Goal: Communication & Community: Answer question/provide support

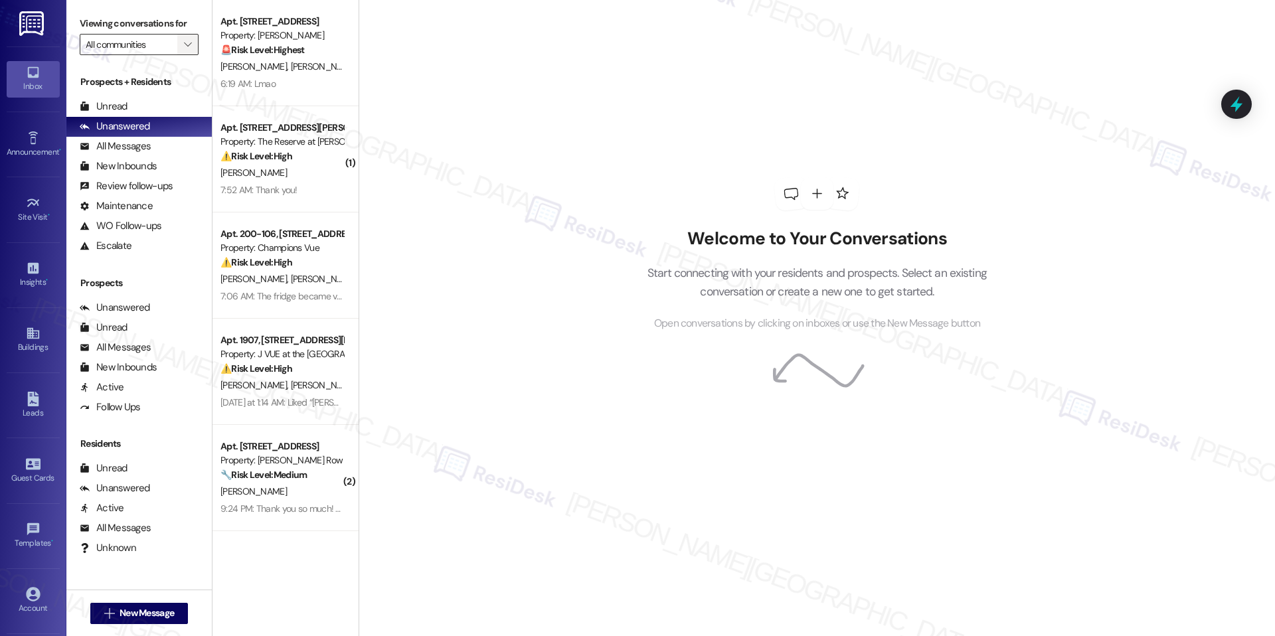
click at [177, 50] on button "" at bounding box center [187, 44] width 21 height 21
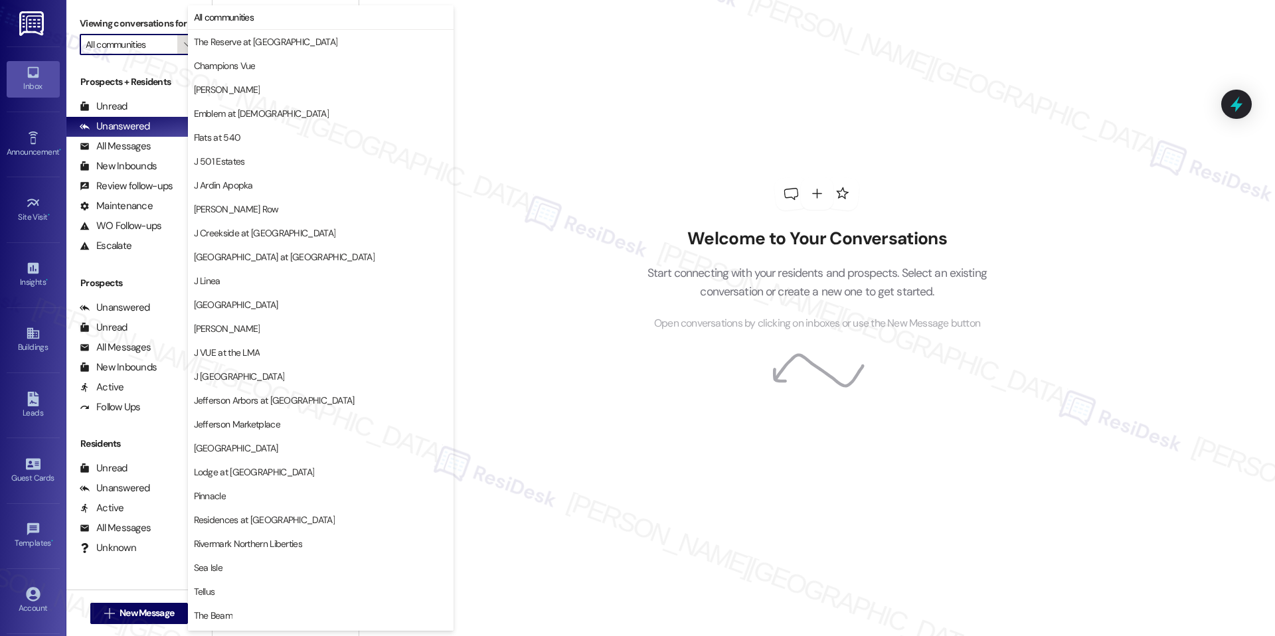
click at [177, 48] on button "" at bounding box center [187, 44] width 21 height 21
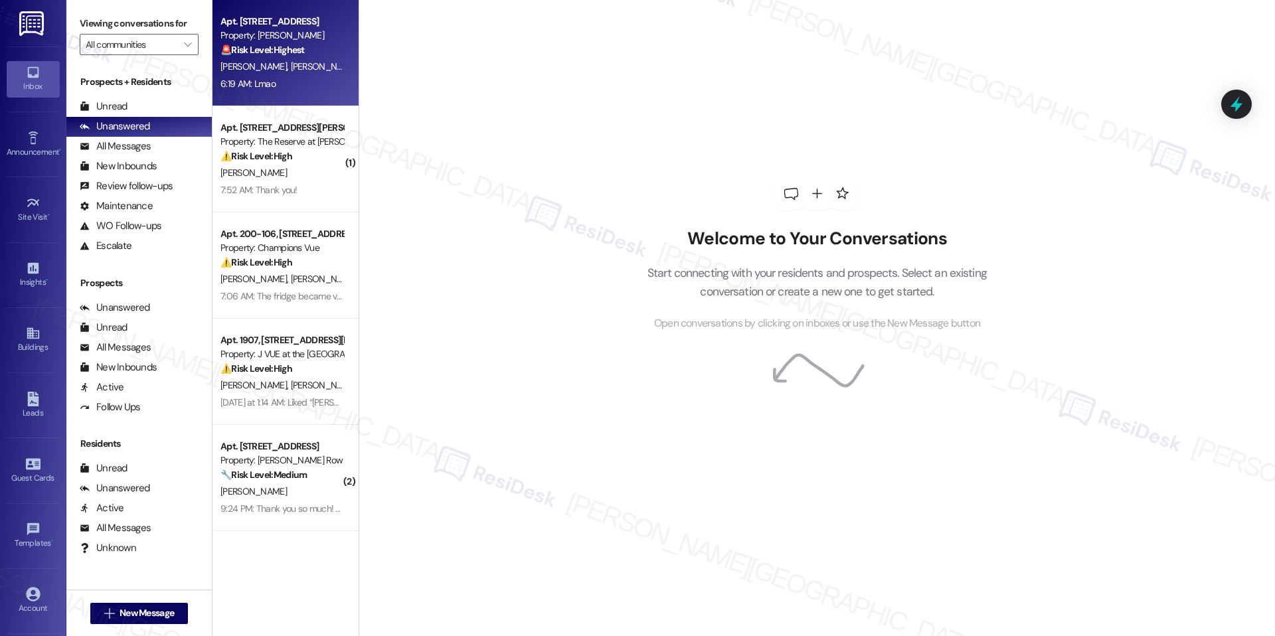
click at [281, 52] on strong "🚨 Risk Level: Highest" at bounding box center [263, 50] width 84 height 12
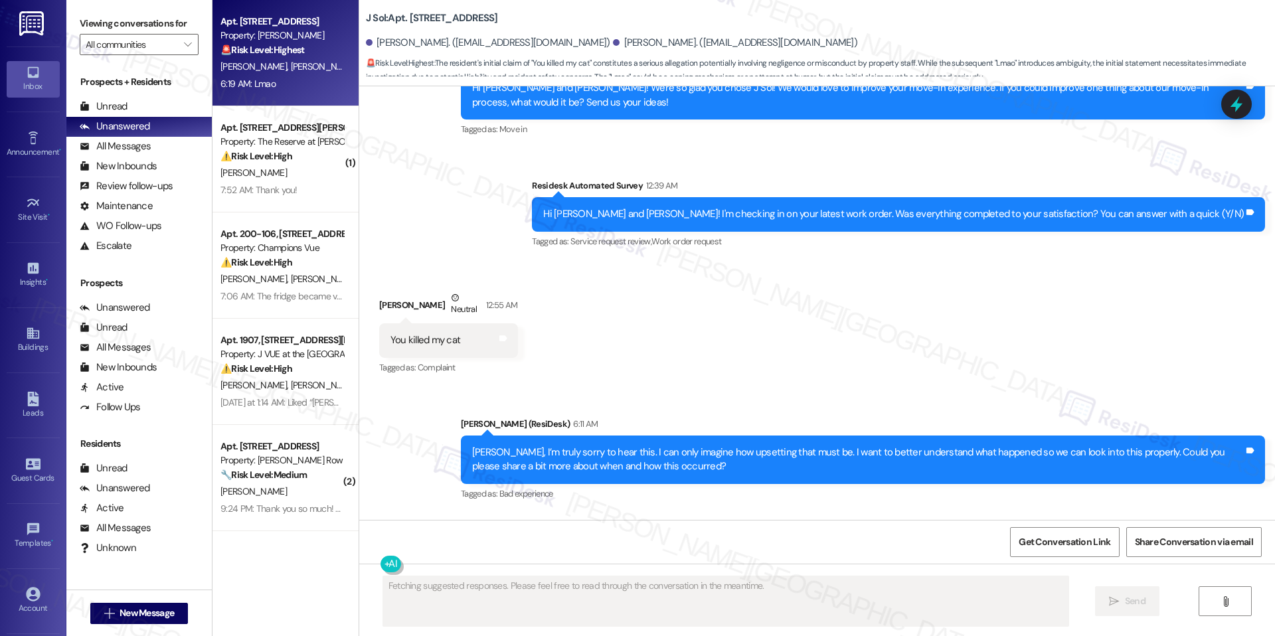
scroll to position [3336, 0]
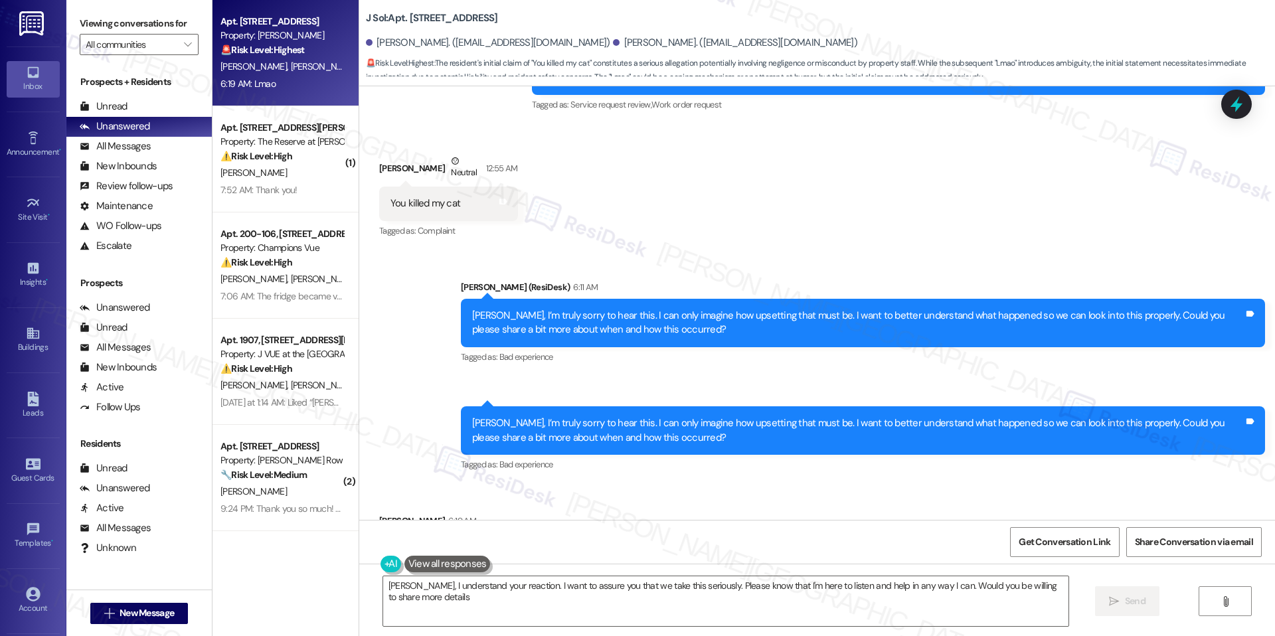
type textarea "Sean, I understand your reaction. I want to assure you that we take this seriou…"
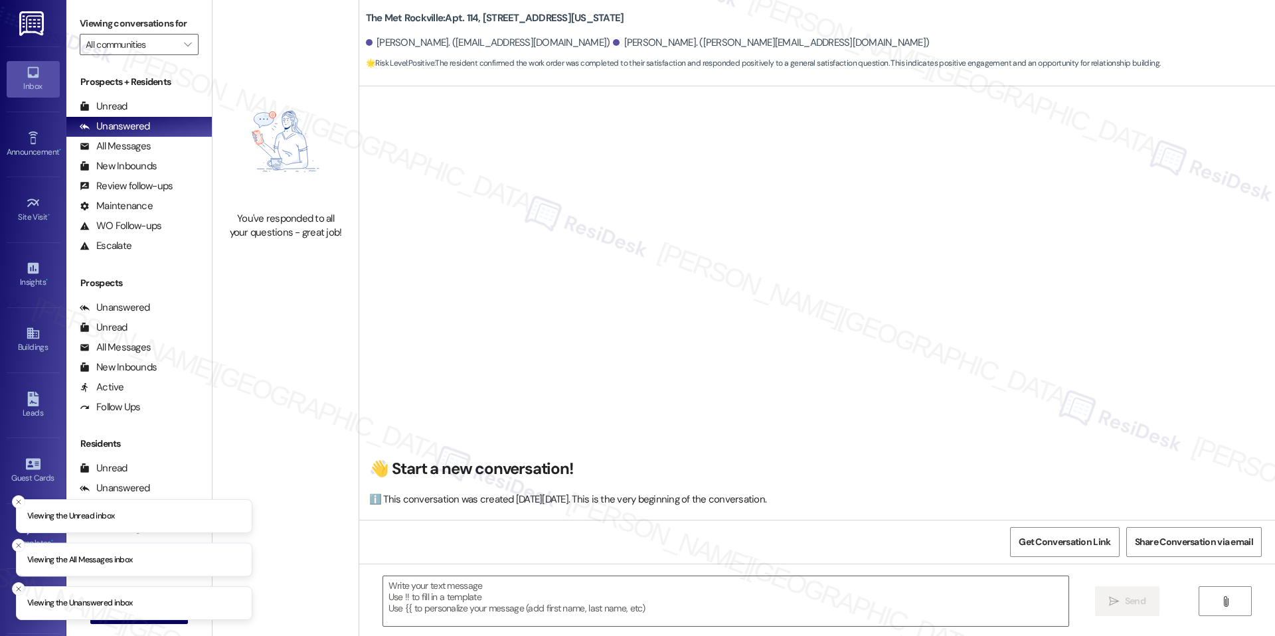
type textarea "Fetching suggested responses. Please feel free to read through the conversation…"
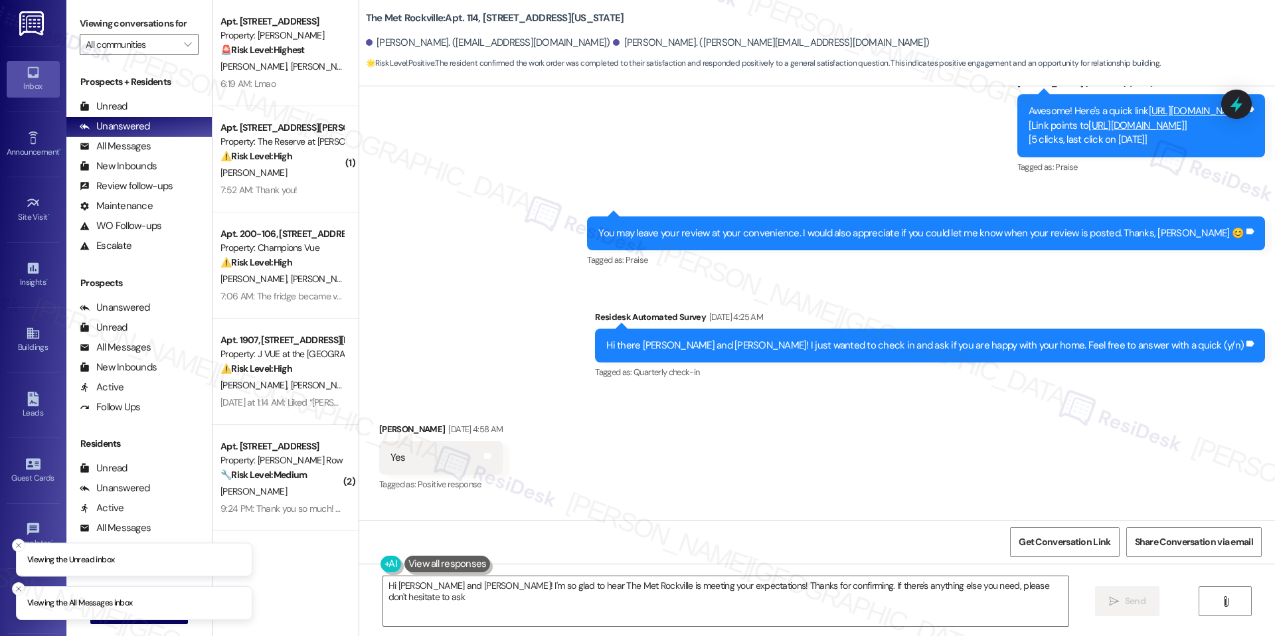
type textarea "Hi Anne and Aimee! I'm so glad to hear The Met Rockville is meeting your expect…"
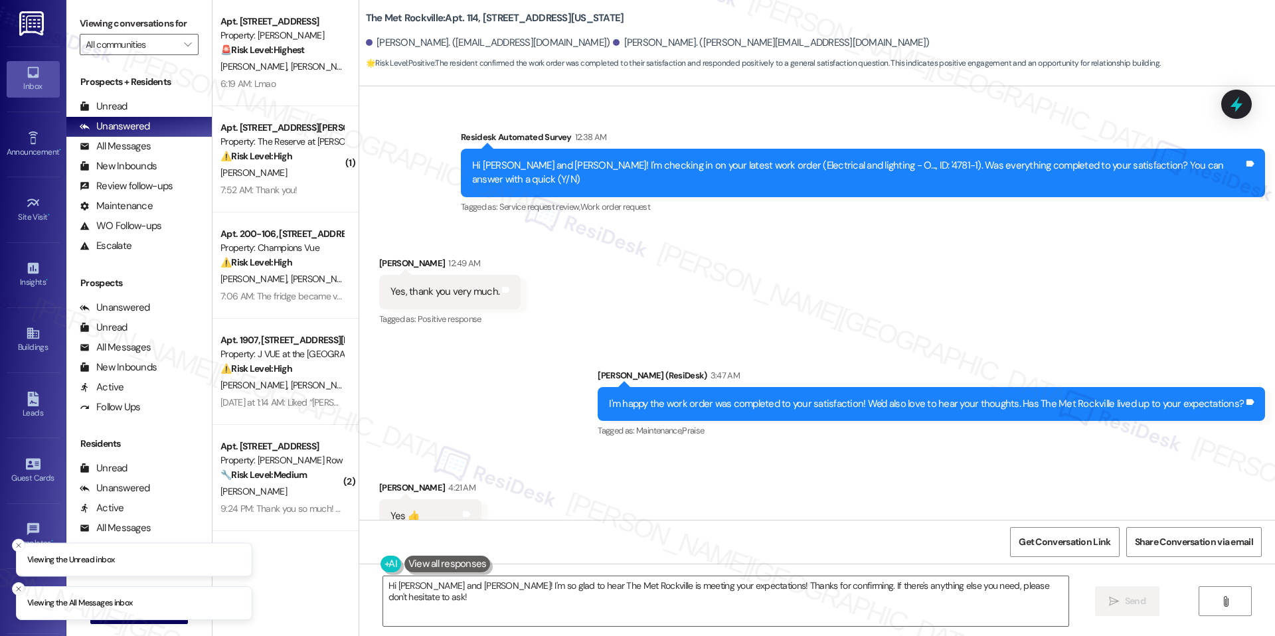
scroll to position [2896, 0]
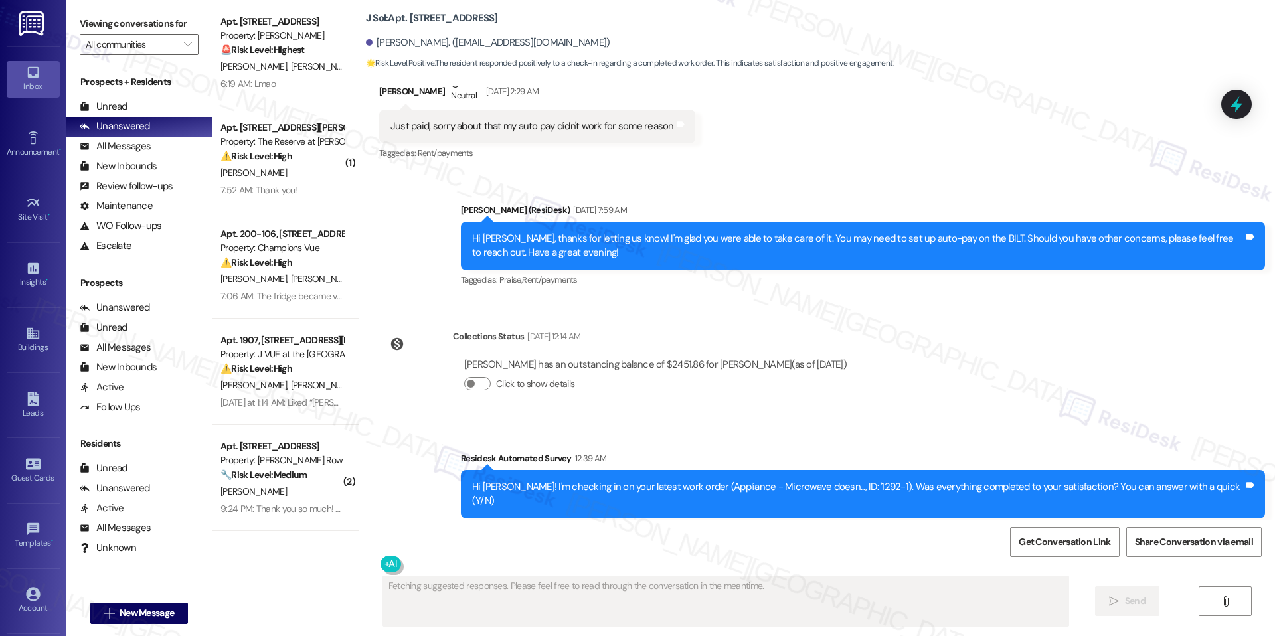
scroll to position [618, 0]
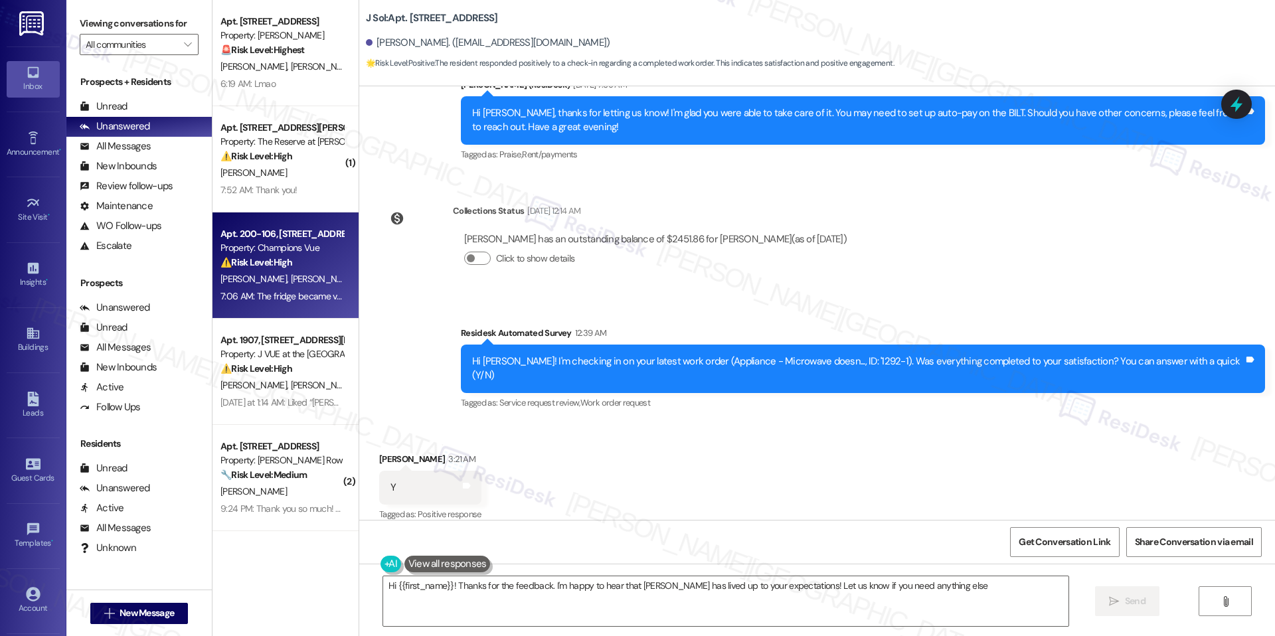
type textarea "Hi {{first_name}}! Thanks for the feedback. I'm happy to hear that J Sol has li…"
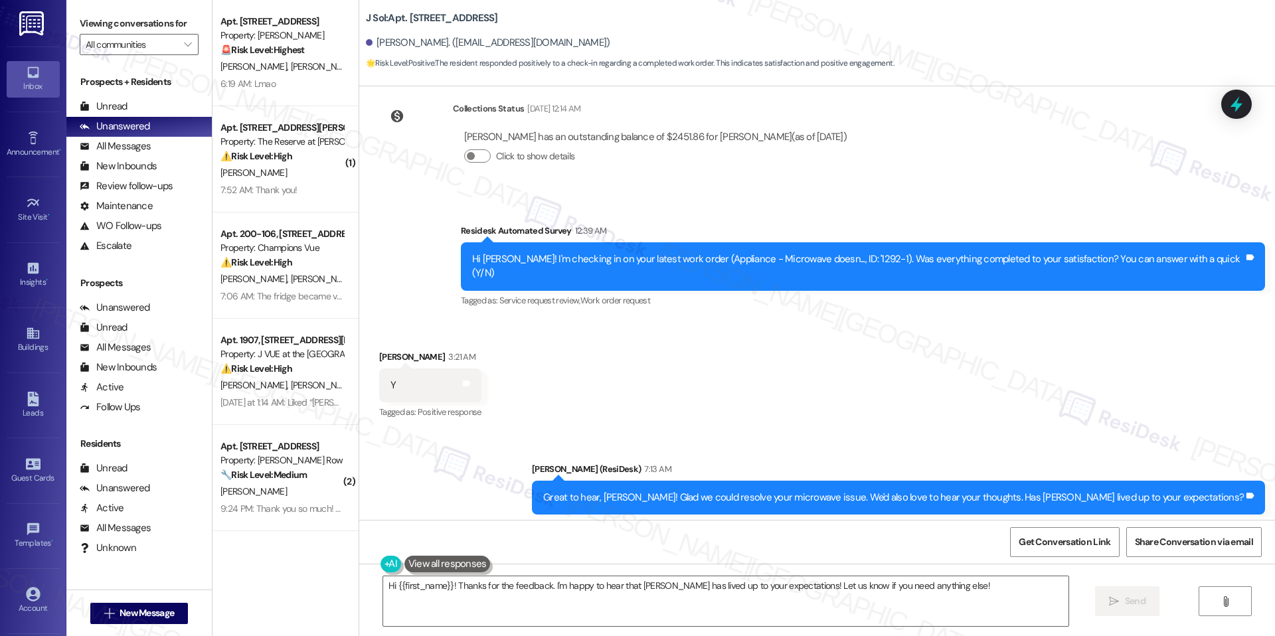
scroll to position [677, 0]
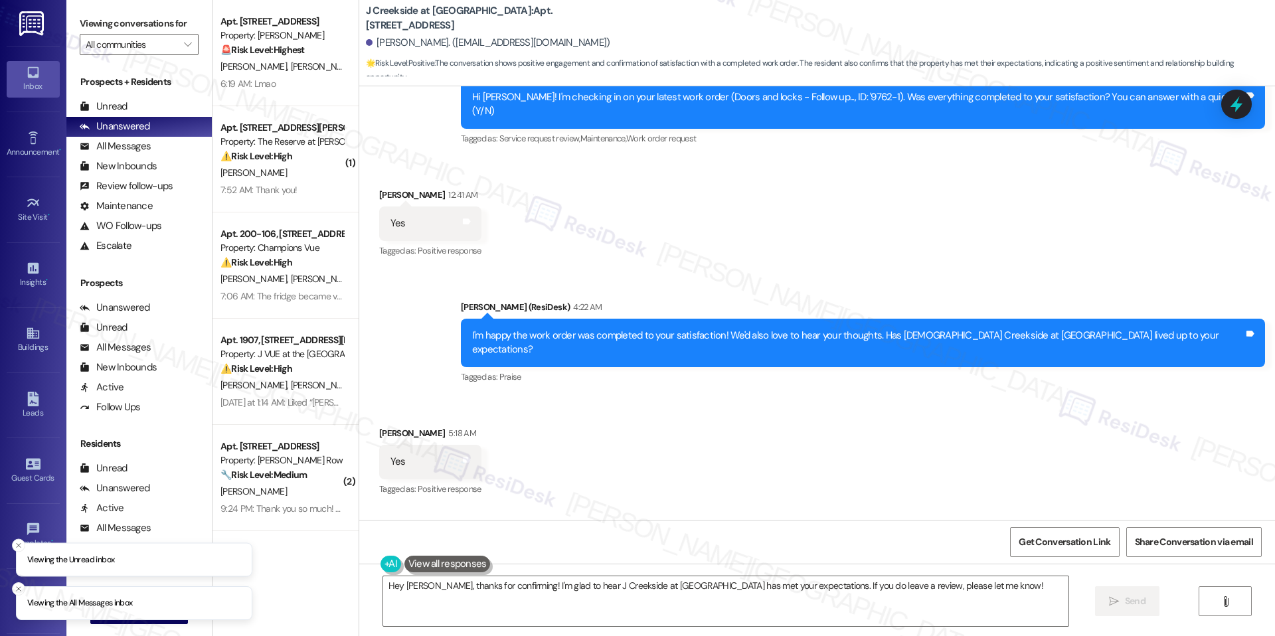
scroll to position [3689, 0]
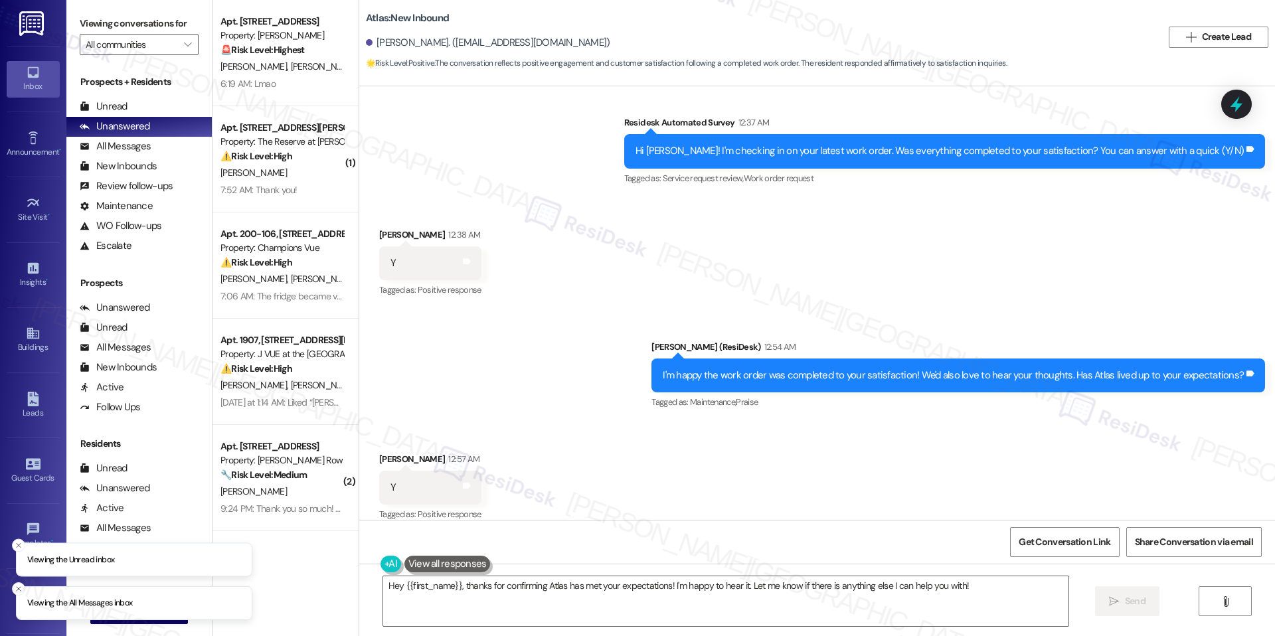
scroll to position [3301, 0]
